Goal: Task Accomplishment & Management: Manage account settings

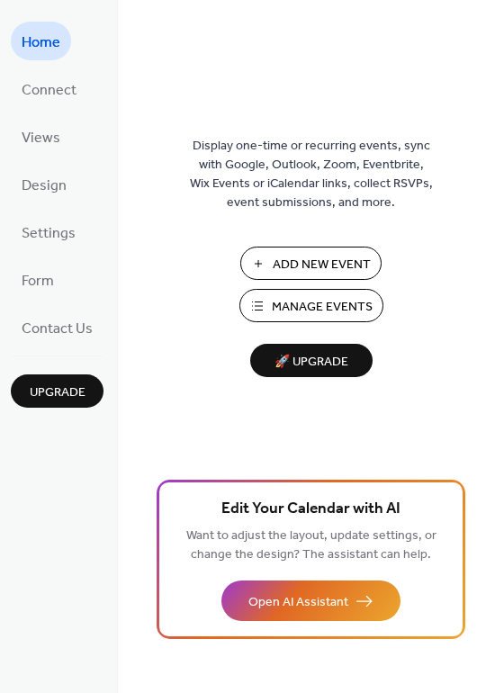
click at [276, 309] on span "Manage Events" at bounding box center [322, 307] width 101 height 19
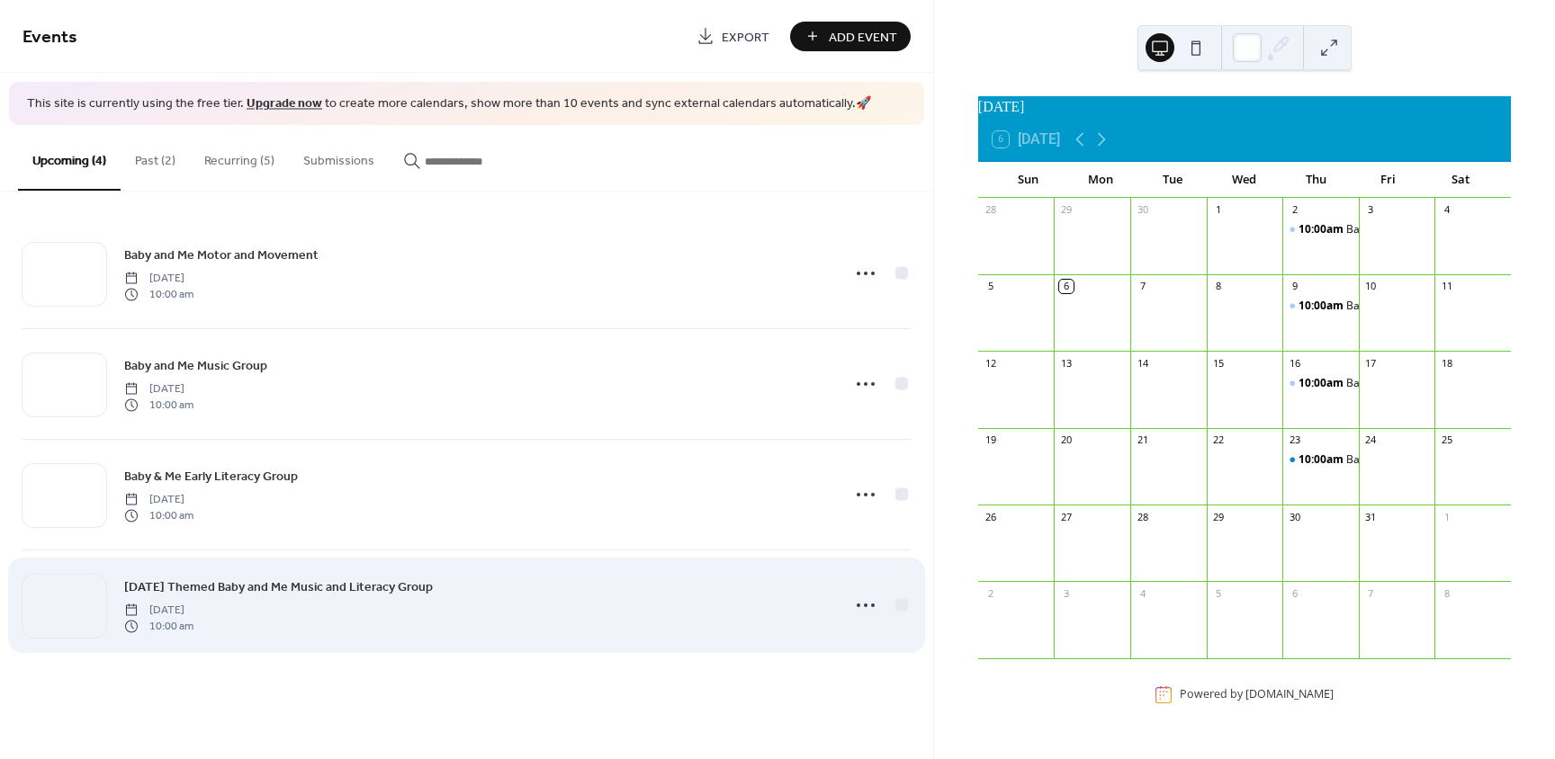
click at [232, 577] on link "[DATE] Themed Baby and Me Music and Literacy Group" at bounding box center [278, 587] width 309 height 21
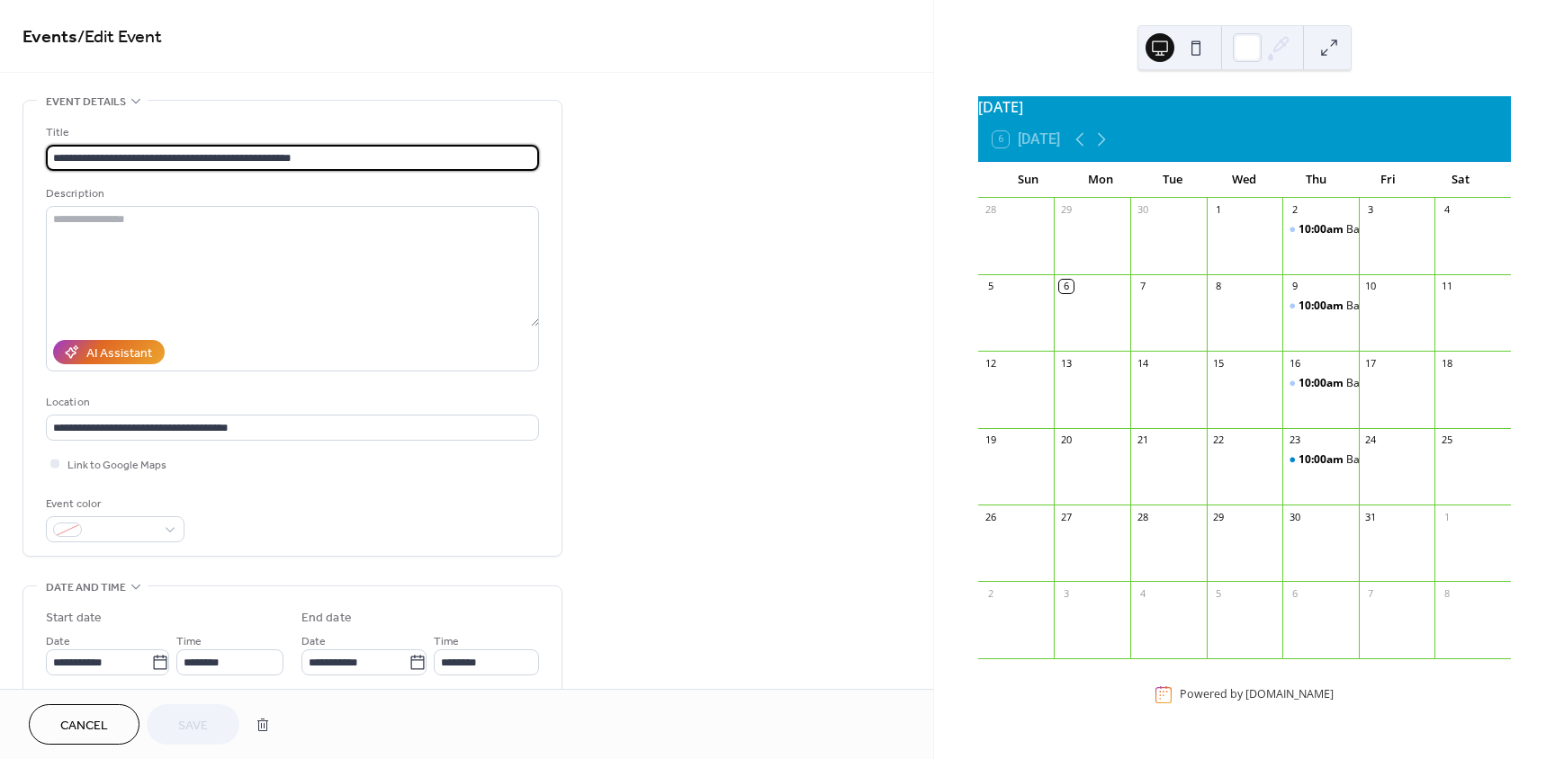
click at [103, 725] on span "Cancel" at bounding box center [84, 726] width 48 height 19
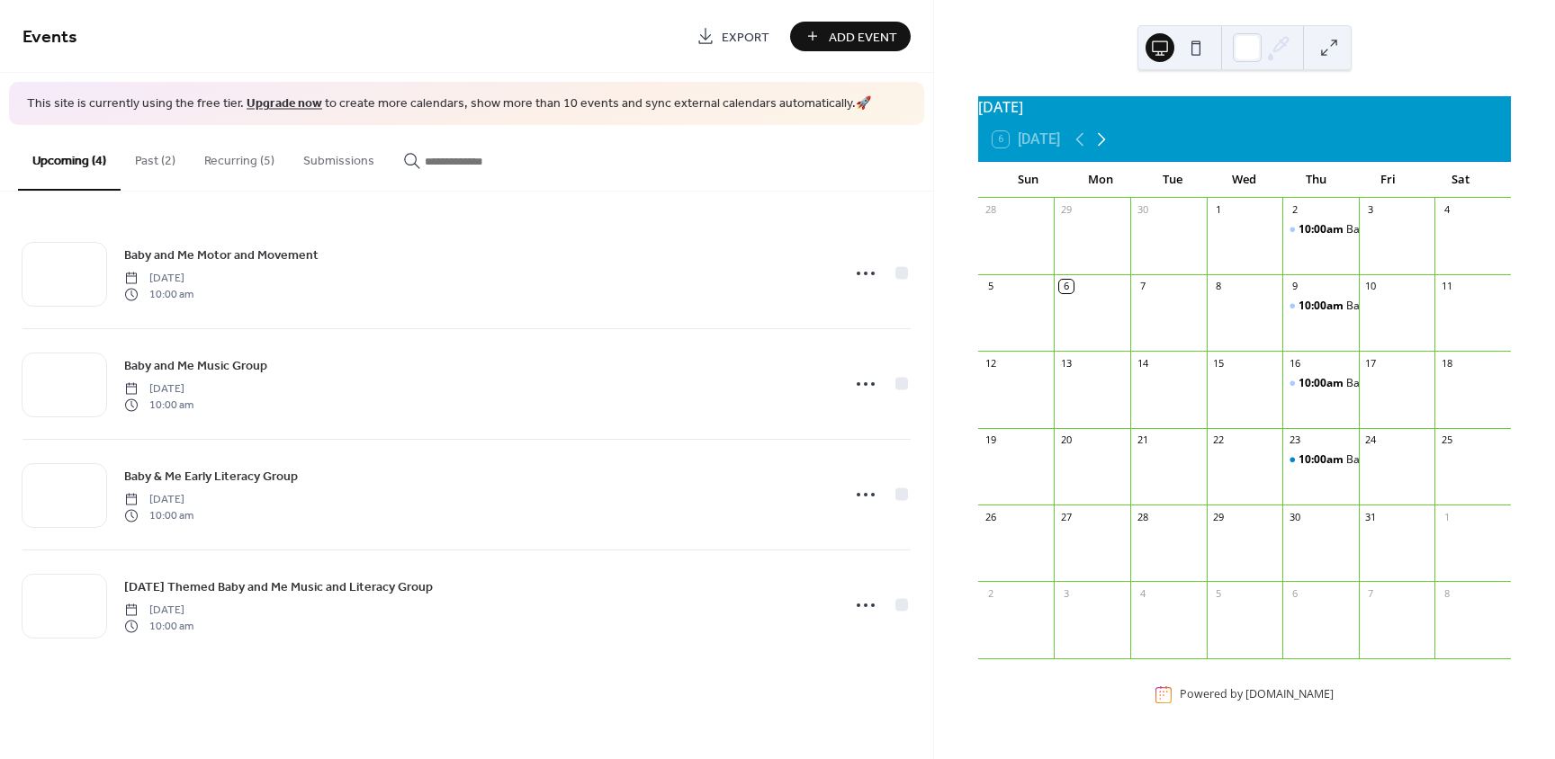
click at [1110, 150] on icon at bounding box center [1101, 140] width 22 height 22
click at [1084, 150] on icon at bounding box center [1080, 140] width 22 height 22
click at [157, 166] on button "Past (2)" at bounding box center [155, 157] width 69 height 64
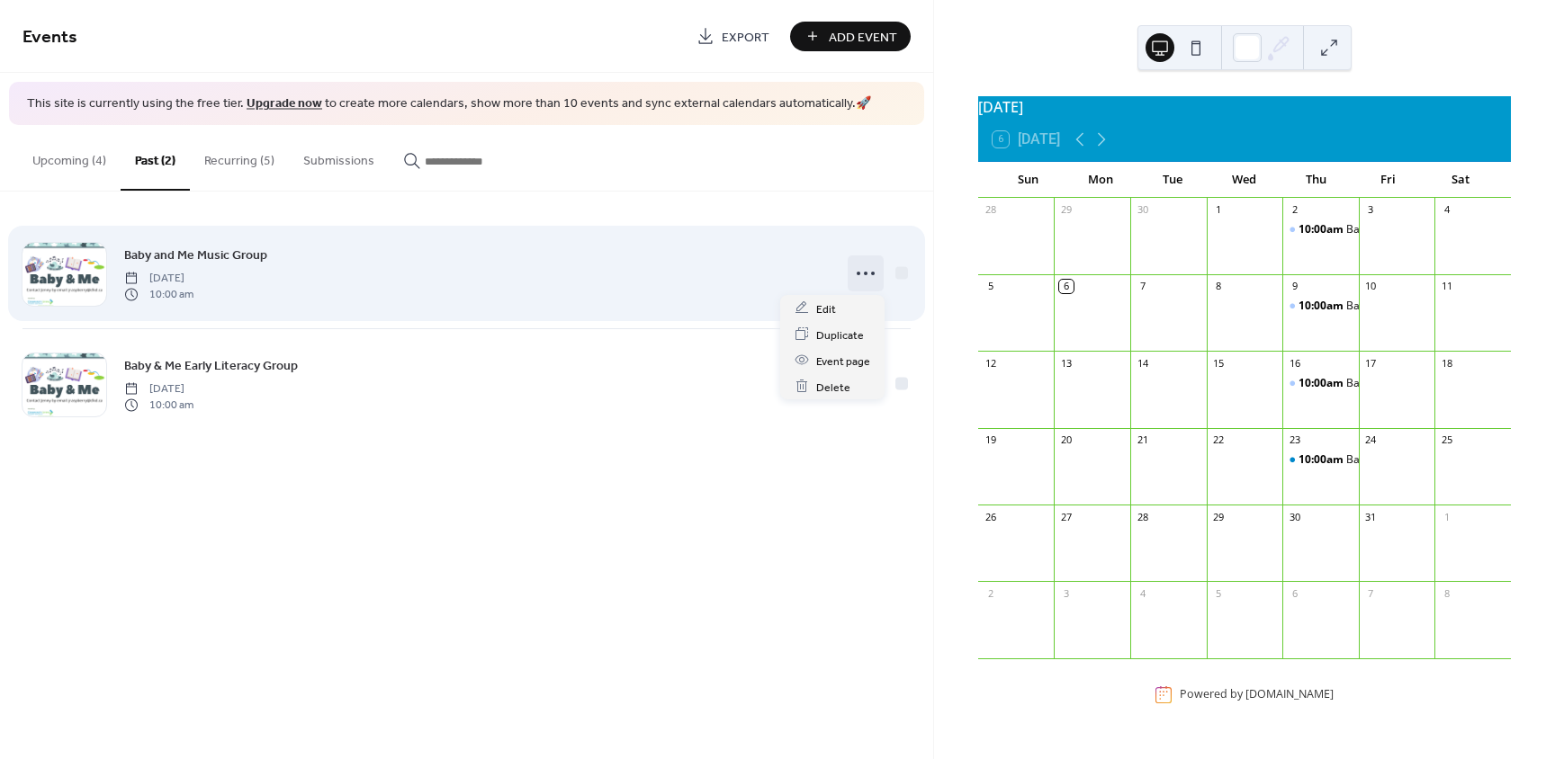
click at [855, 276] on icon at bounding box center [865, 273] width 29 height 29
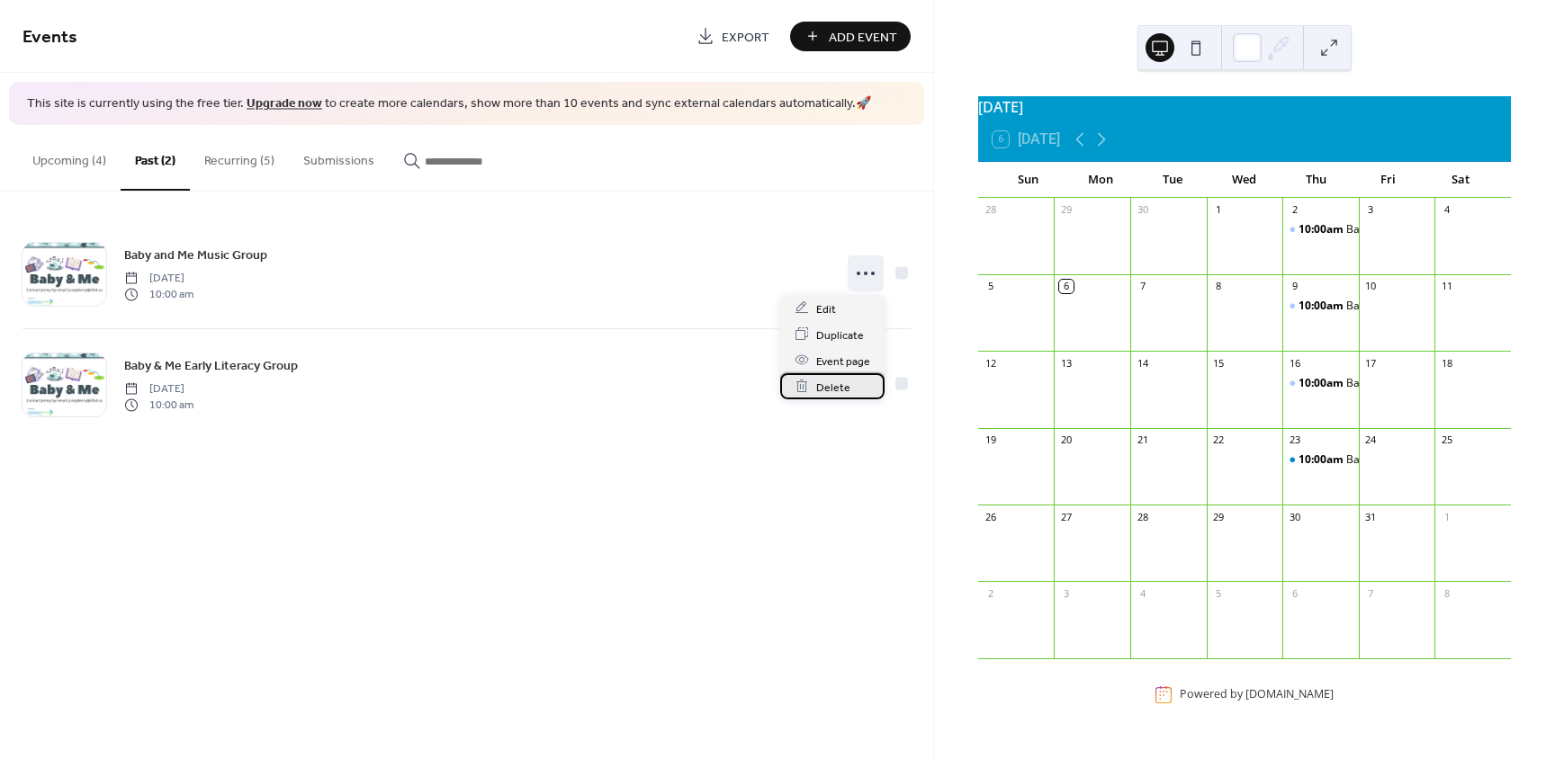
click at [838, 386] on span "Delete" at bounding box center [833, 387] width 34 height 19
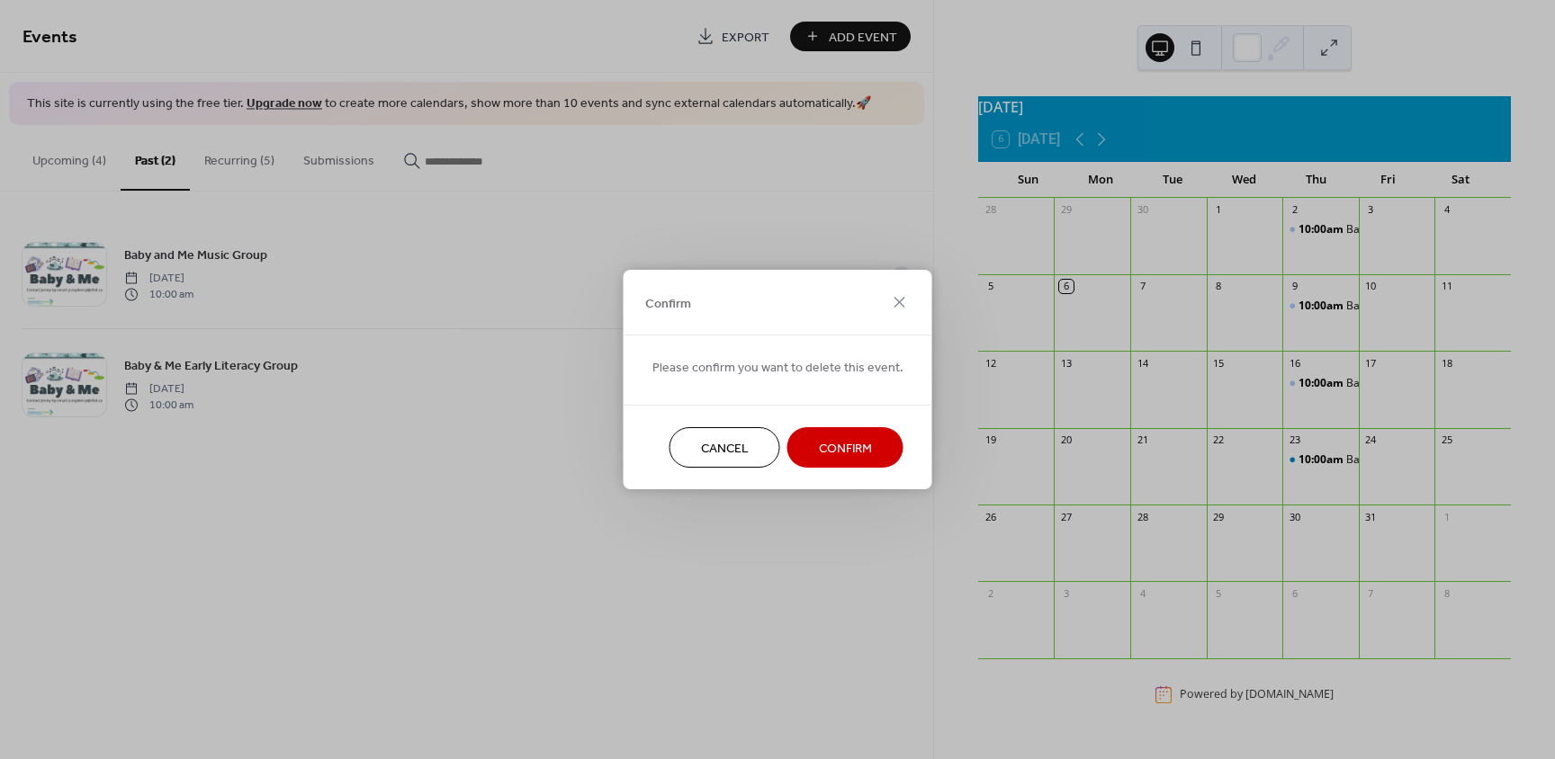
click at [824, 440] on span "Confirm" at bounding box center [845, 449] width 53 height 19
